Goal: Task Accomplishment & Management: Manage account settings

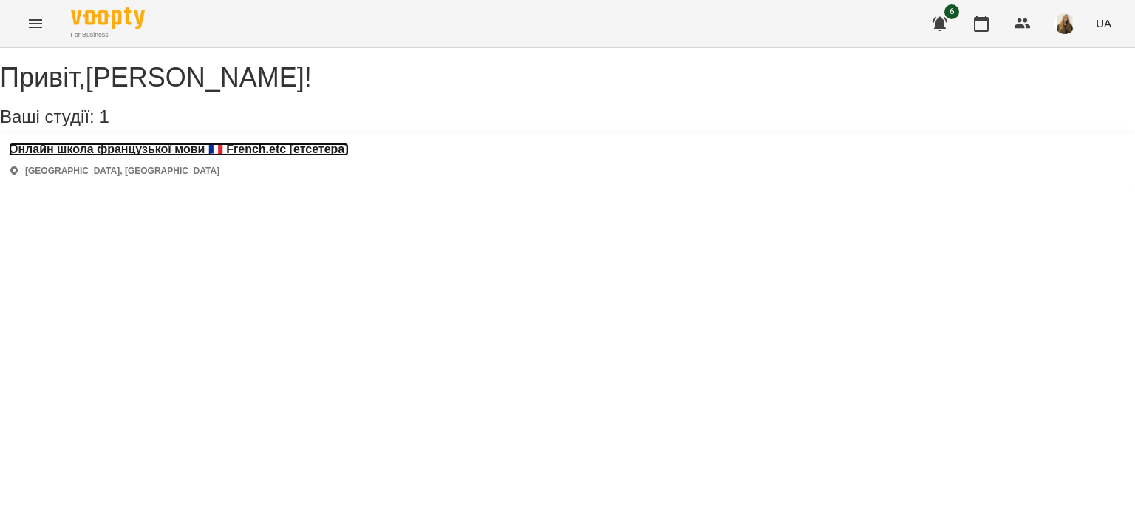
click at [177, 156] on h3 "Онлайн школа французької мови 🇫🇷 French.etc [етсетера]" at bounding box center [179, 149] width 340 height 13
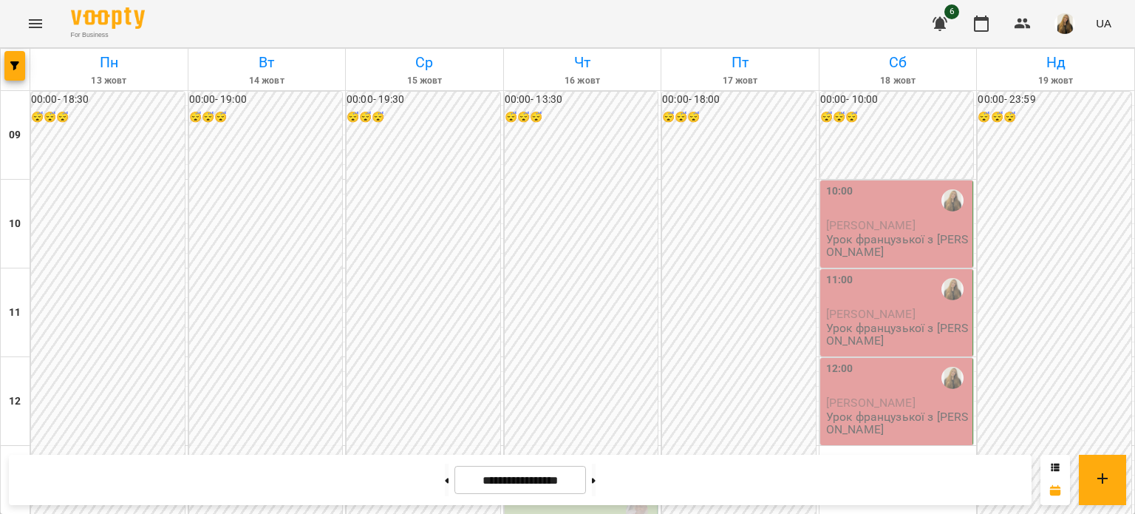
scroll to position [589, 0]
click at [596, 480] on button at bounding box center [594, 479] width 4 height 33
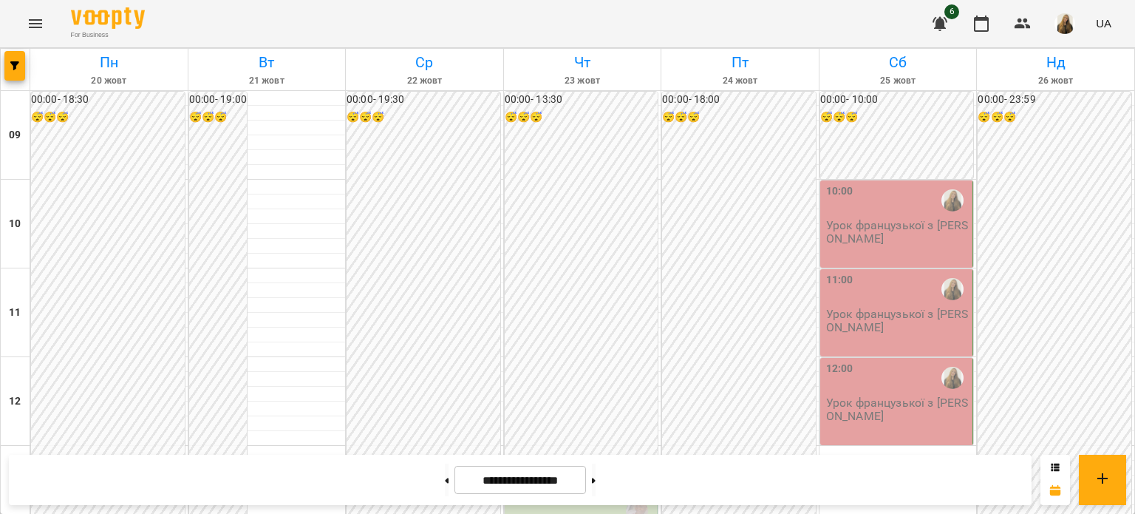
scroll to position [222, 0]
click at [445, 478] on button at bounding box center [447, 479] width 4 height 33
type input "**********"
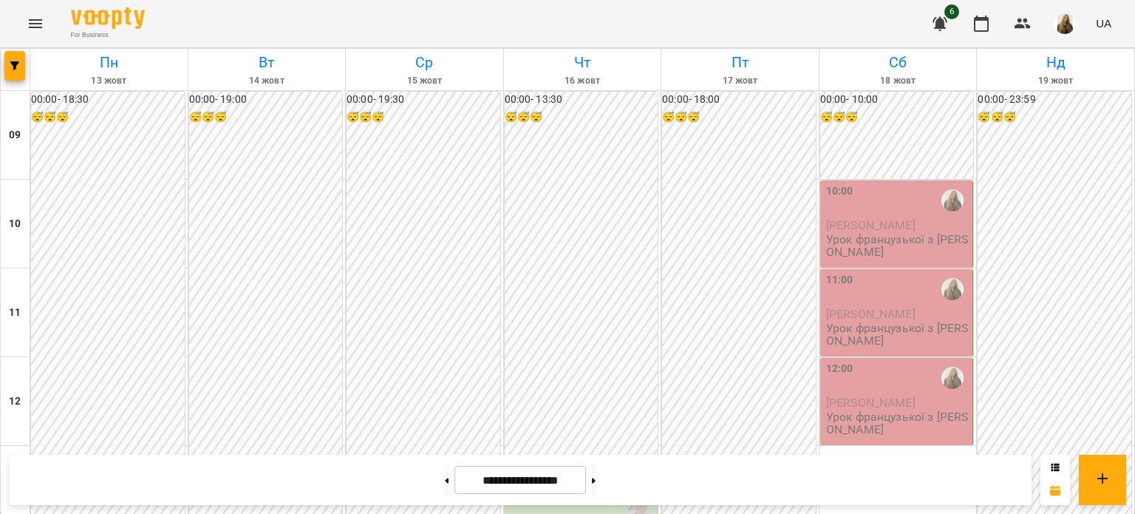
scroll to position [737, 0]
